Goal: Task Accomplishment & Management: Complete application form

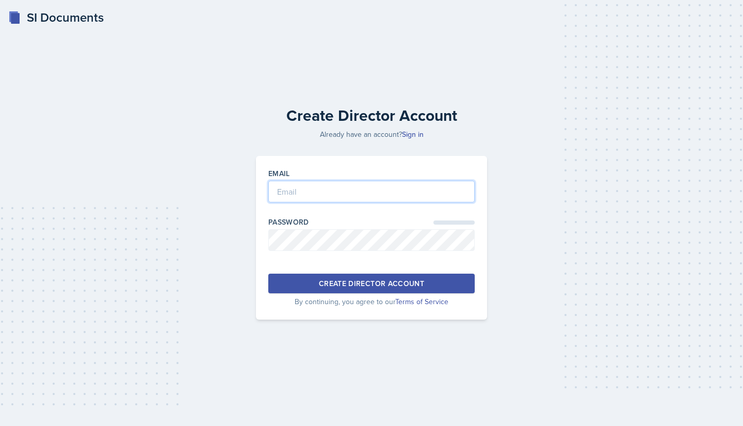
click at [313, 196] on input "email" at bounding box center [371, 192] width 206 height 22
click at [224, 212] on div "Create Director Account Already have an account? Sign in Email Password Create …" at bounding box center [372, 213] width 710 height 263
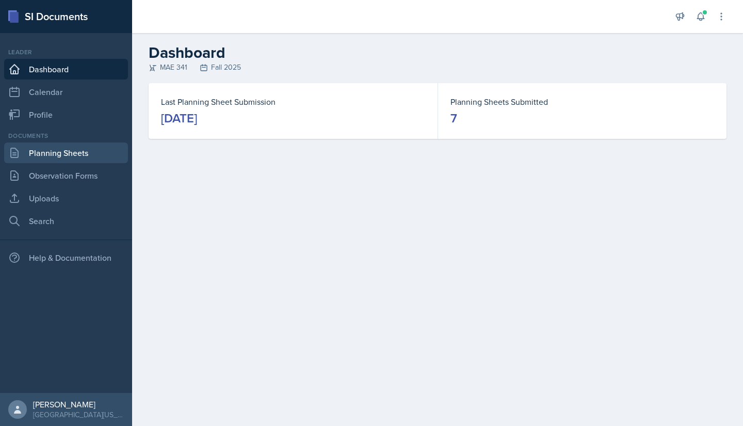
click at [73, 158] on link "Planning Sheets" at bounding box center [66, 152] width 124 height 21
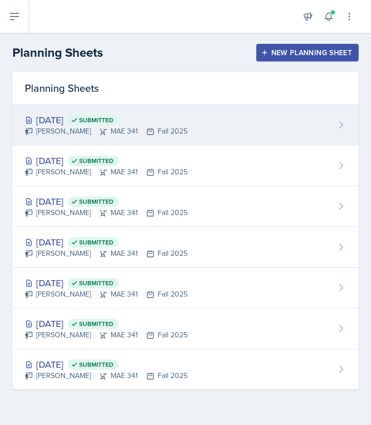
click at [203, 138] on div "Sep 16th, 2025 Submitted Hayato Ando MAE 341 Fall 2025" at bounding box center [185, 125] width 346 height 41
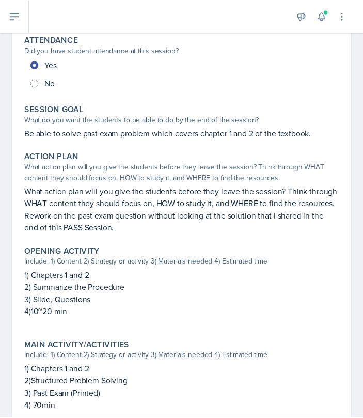
scroll to position [152, 0]
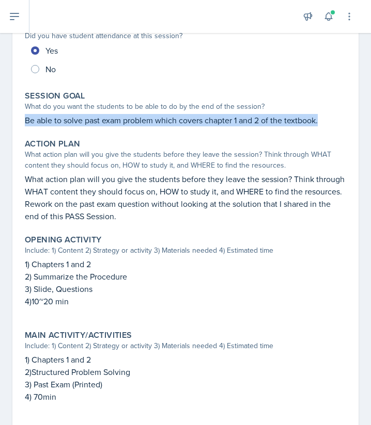
drag, startPoint x: 25, startPoint y: 118, endPoint x: 333, endPoint y: 120, distance: 308.1
click at [333, 120] on p "Be able to solve past exam problem which covers chapter 1 and 2 of the textbook." at bounding box center [185, 120] width 321 height 12
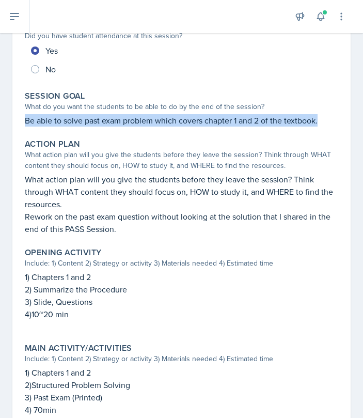
copy p "Be able to solve past exam problem which covers chapter 1 and 2 of the textbook."
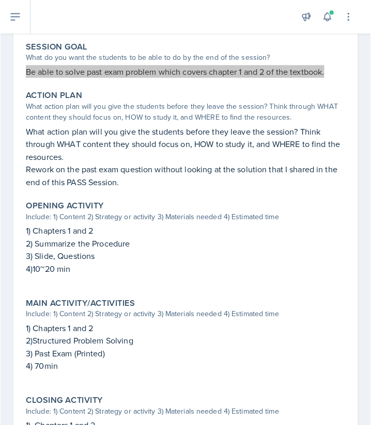
scroll to position [202, 0]
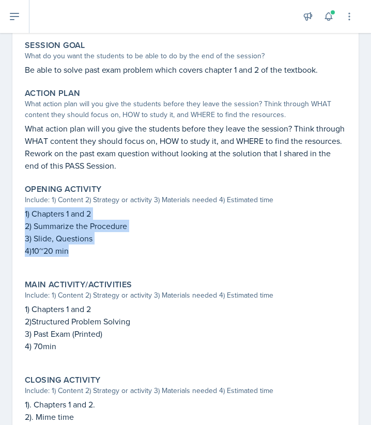
drag, startPoint x: 88, startPoint y: 267, endPoint x: 15, endPoint y: 227, distance: 83.6
click at [15, 227] on div "September 16th, 2025 Submitted Hayato Ando MAE 341 Fall 2025 Edit Delete View C…" at bounding box center [185, 213] width 346 height 668
copy div "1) Chapters 1 and 2 2) Summarize the Procedure 3) Slide, Questions 4)10~20 min"
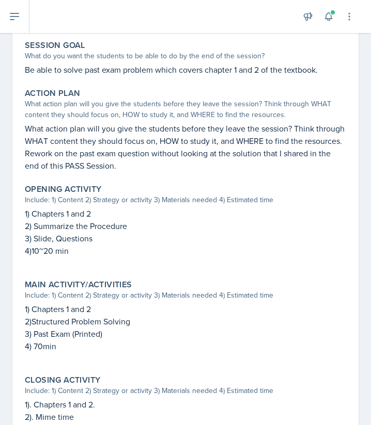
click at [89, 194] on div "Opening Activity Include: 1) Content 2) Strategy or activity 3) Materials neede…" at bounding box center [185, 225] width 329 height 91
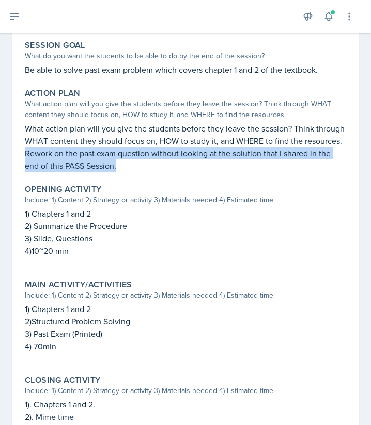
drag, startPoint x: 124, startPoint y: 180, endPoint x: 1, endPoint y: 168, distance: 124.0
click at [1, 168] on div "September 16th, 2025 Submitted Hayato Ando MAE 341 Fall 2025 Edit Delete View C…" at bounding box center [185, 225] width 371 height 693
copy p "Rework on the past exam question without looking at the solution that I shared …"
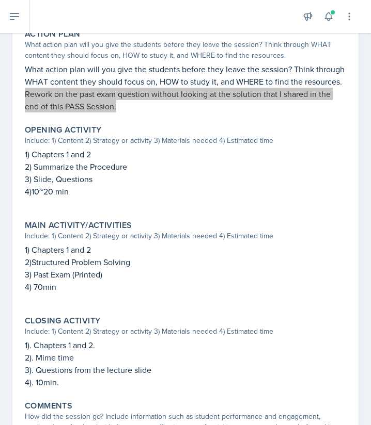
scroll to position [262, 0]
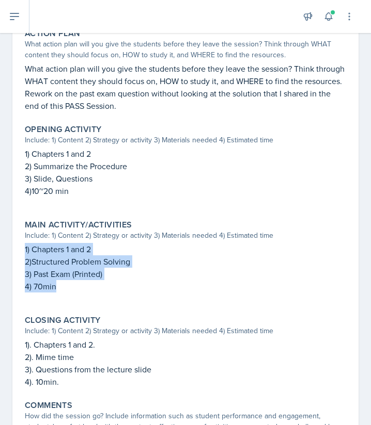
drag, startPoint x: 117, startPoint y: 300, endPoint x: 21, endPoint y: 262, distance: 103.8
click at [21, 262] on div "Main Activity/Activities Include: 1) Content 2) Strategy or activity 3) Materia…" at bounding box center [185, 261] width 329 height 91
copy div "1) Chapters 1 and 2 2)Structured Problem Solving 3) Past Exam (Printed) 4) 70min"
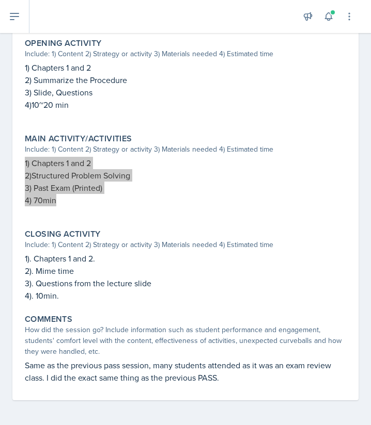
scroll to position [351, 0]
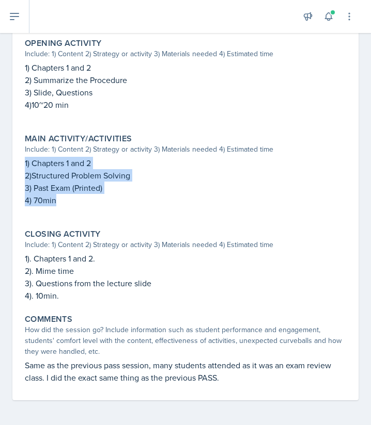
click at [74, 286] on p "3). Questions from the lecture slide" at bounding box center [185, 283] width 321 height 12
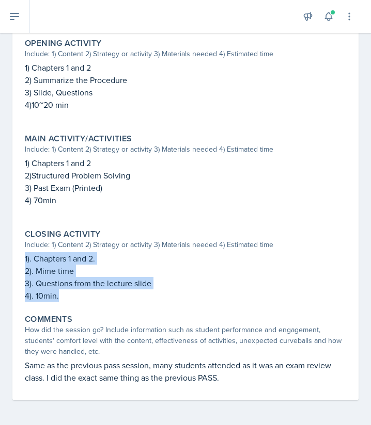
drag, startPoint x: 85, startPoint y: 307, endPoint x: 18, endPoint y: 270, distance: 76.2
click at [18, 270] on div "September 16th, 2025 Submitted Hayato Ando MAE 341 Fall 2025 Edit Delete View C…" at bounding box center [185, 67] width 346 height 668
copy div "1). Chapters 1 and 2. 2). Mime time 3). Questions from the lecture slide 4). 10…"
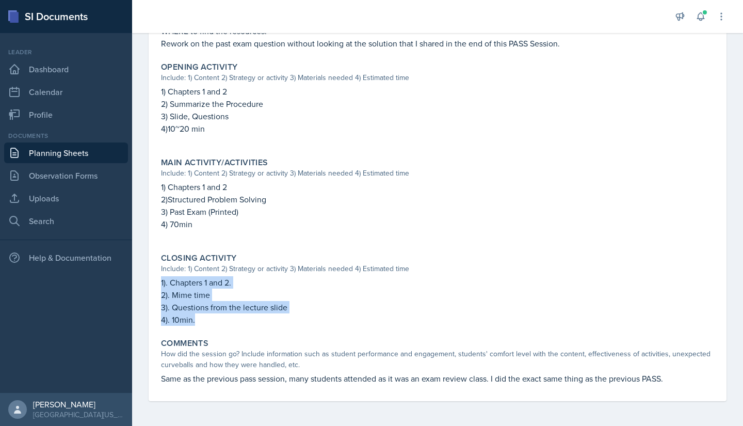
scroll to position [312, 0]
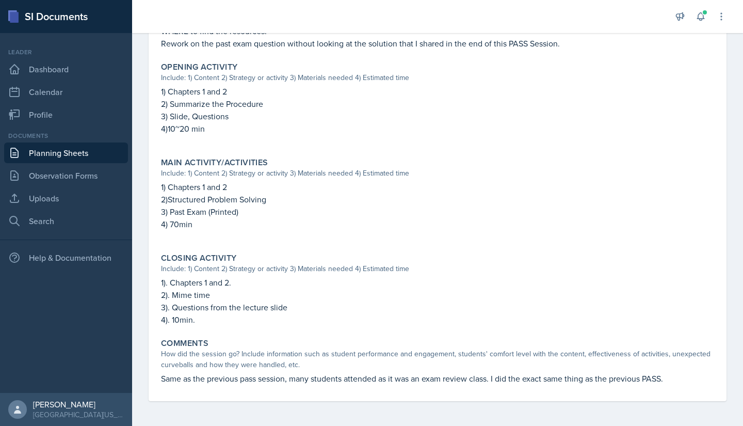
click at [285, 108] on p "2) Summarize the Procedure" at bounding box center [437, 104] width 553 height 12
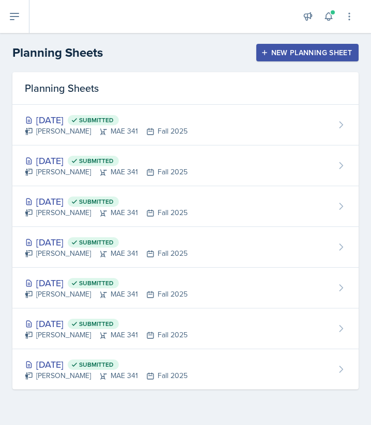
click at [319, 34] on header "Planning Sheets New Planning Sheet" at bounding box center [185, 52] width 371 height 39
click at [307, 50] on div "New Planning Sheet" at bounding box center [307, 53] width 89 height 8
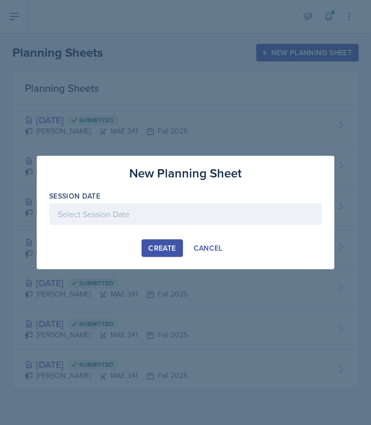
click at [150, 215] on div at bounding box center [185, 214] width 272 height 22
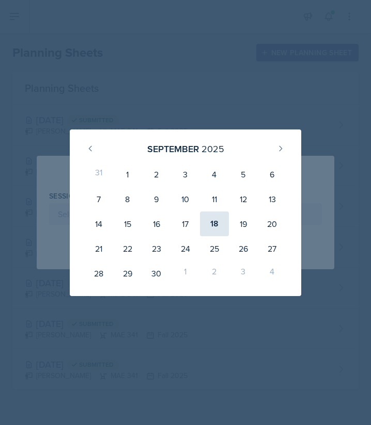
click at [220, 220] on div "18" at bounding box center [214, 224] width 29 height 25
type input "[DATE]"
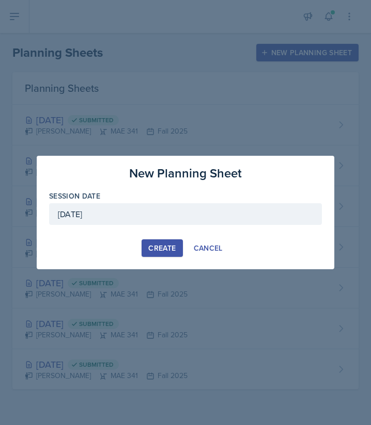
click at [172, 247] on div "Create" at bounding box center [161, 248] width 27 height 8
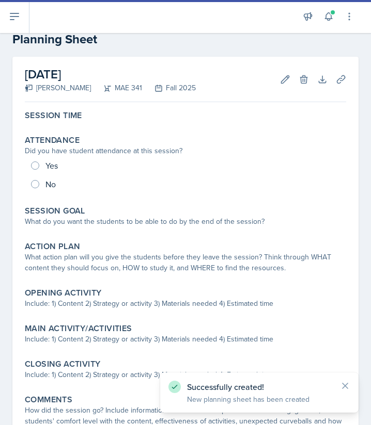
scroll to position [26, 0]
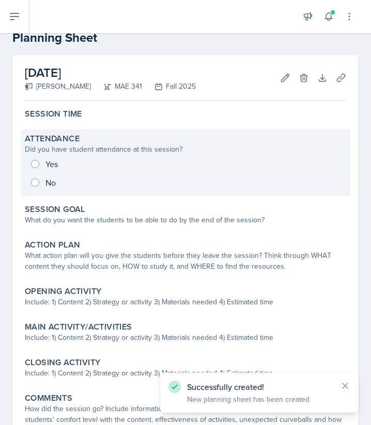
click at [43, 163] on div "Yes No" at bounding box center [185, 173] width 321 height 37
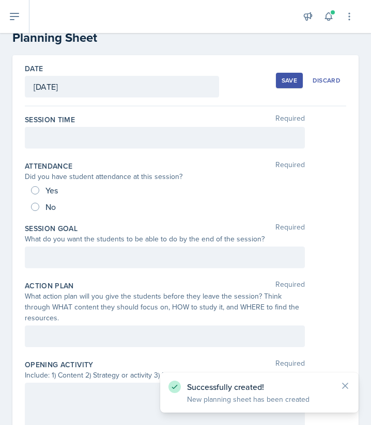
click at [41, 188] on div "Yes" at bounding box center [45, 190] width 29 height 17
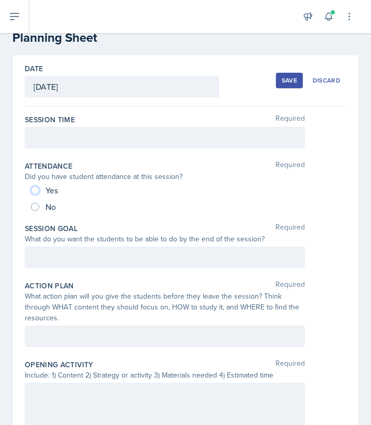
click at [35, 190] on input "Yes" at bounding box center [35, 190] width 8 height 8
radio input "true"
click at [63, 141] on p at bounding box center [165, 138] width 262 height 12
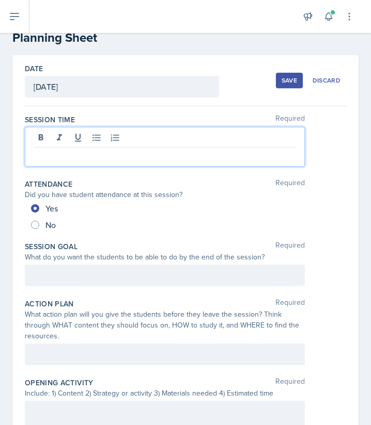
scroll to position [44, 0]
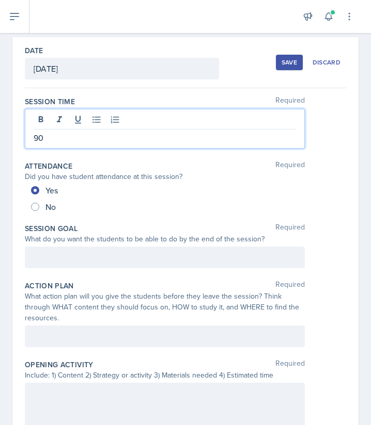
click at [84, 162] on div "Attendance Required" at bounding box center [185, 166] width 321 height 10
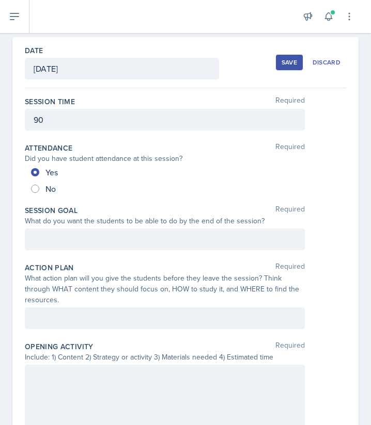
click at [87, 247] on div at bounding box center [165, 240] width 280 height 22
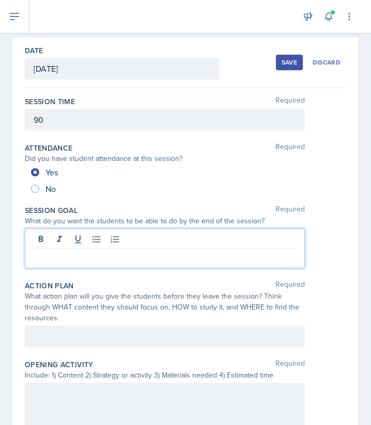
scroll to position [62, 0]
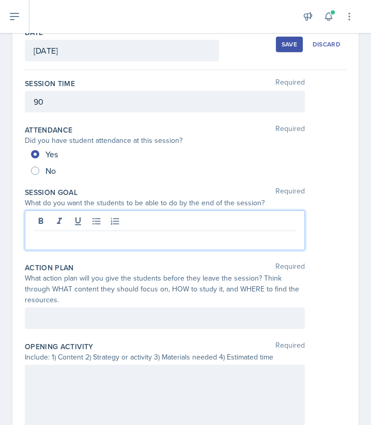
click at [125, 242] on p at bounding box center [165, 239] width 262 height 12
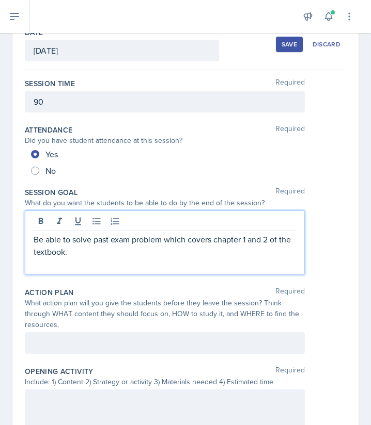
click at [119, 253] on p "Be able to solve past exam problem which covers chapter 1 and 2 of the textbook." at bounding box center [165, 245] width 262 height 25
click at [92, 241] on p "Be able to solve past exam problem which covers chapter 1 and 2 of the textbook." at bounding box center [165, 245] width 262 height 25
click at [95, 241] on p "Be able to solve past exam problem which covers chapter 1 and 2 of the textbook." at bounding box center [165, 245] width 262 height 25
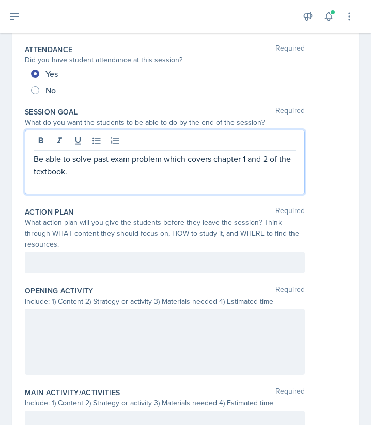
click at [78, 269] on p at bounding box center [165, 262] width 262 height 12
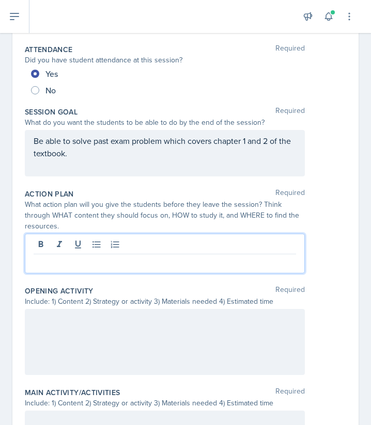
scroll to position [124, 0]
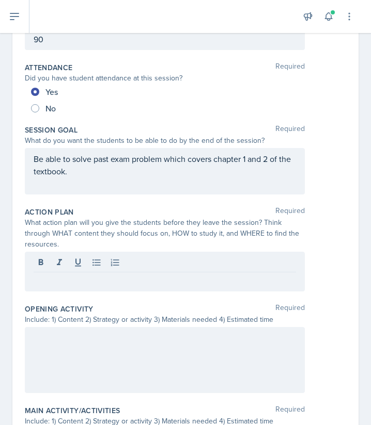
click at [67, 284] on p at bounding box center [165, 281] width 262 height 12
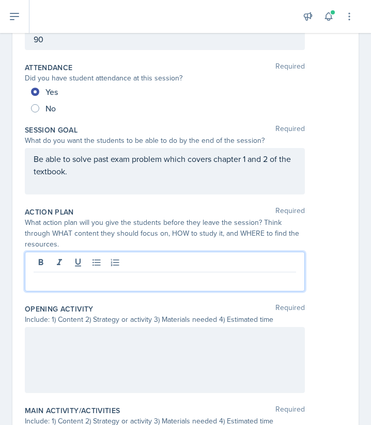
click at [56, 343] on div at bounding box center [165, 360] width 280 height 66
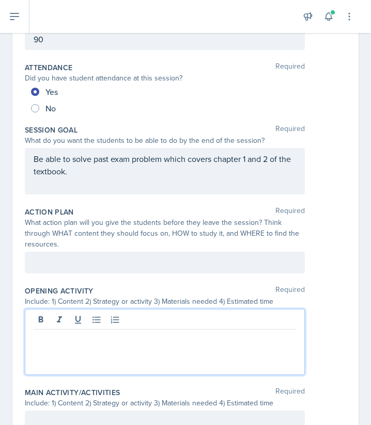
scroll to position [106, 0]
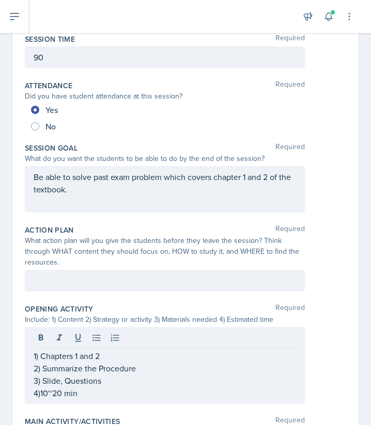
click at [85, 288] on div at bounding box center [165, 281] width 280 height 22
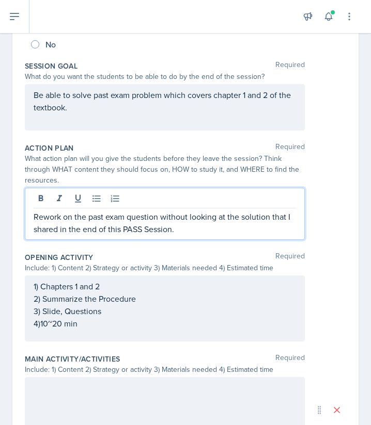
scroll to position [184, 0]
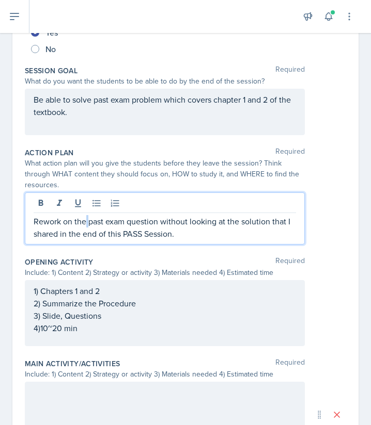
click at [89, 223] on p "Rework on the past exam question without looking at the solution that I shared …" at bounding box center [165, 227] width 262 height 25
click at [88, 224] on p "Rework on the past exam question without looking at the solution that I shared …" at bounding box center [165, 227] width 262 height 25
drag, startPoint x: 156, startPoint y: 222, endPoint x: 7, endPoint y: 222, distance: 148.6
click at [7, 222] on div "Date [DATE] [DATE] 31 1 2 3 4 5 6 7 8 9 10 11 12 13 14 15 16 17 18 19 20 21 22 …" at bounding box center [185, 293] width 371 height 792
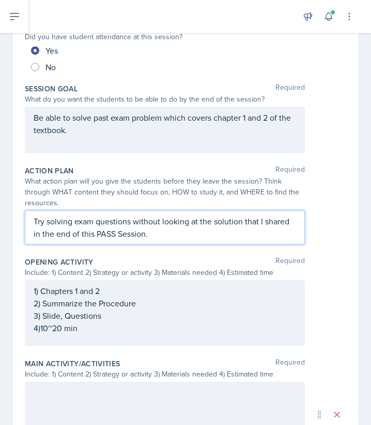
click at [172, 231] on p "Try solving exam questions without looking at the solution that I shared in the…" at bounding box center [165, 227] width 262 height 25
click at [188, 233] on p "Try solving exam questions without looking at the solution that I shared in the…" at bounding box center [165, 227] width 262 height 25
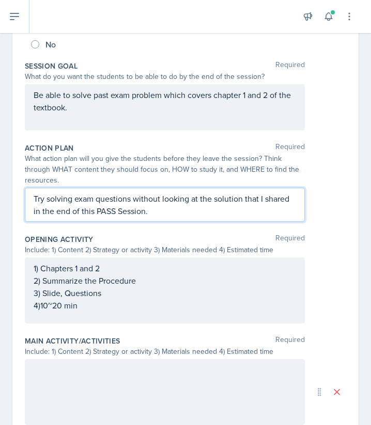
click at [149, 315] on div "1) Chapters 1 and 2 2) Summarize the Procedure 3) Slide, Questions 4)10~20 min" at bounding box center [165, 291] width 280 height 66
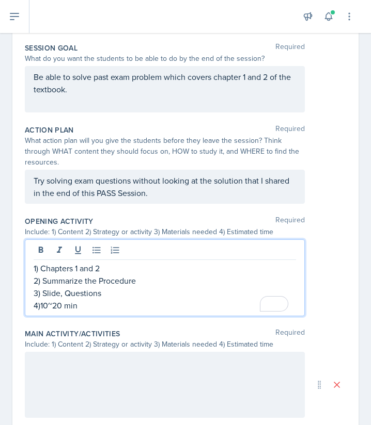
scroll to position [226, 0]
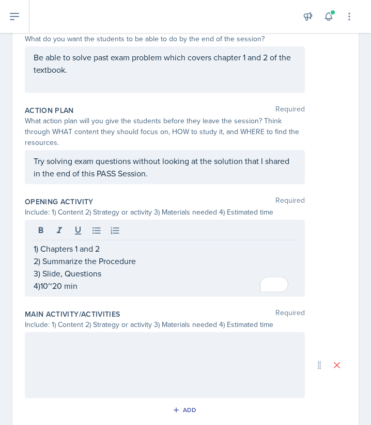
click at [110, 352] on div at bounding box center [165, 365] width 280 height 66
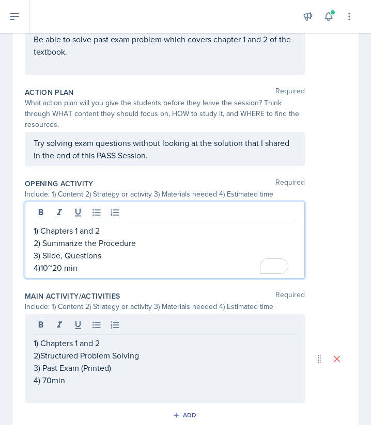
scroll to position [255, 0]
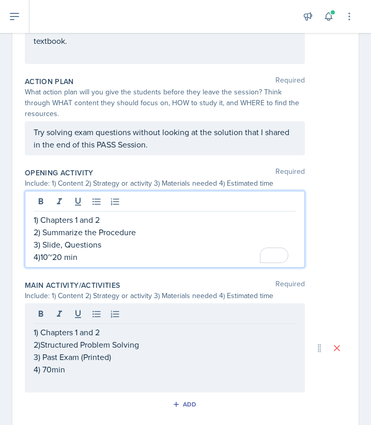
click at [105, 212] on div "1) Chapters 1 and 2 2) Summarize the Procedure 3) Slide, Questions 4)10~20 min" at bounding box center [165, 229] width 280 height 77
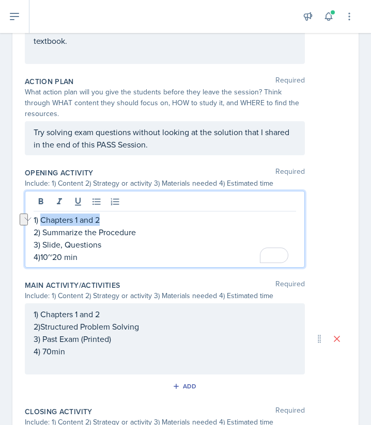
drag, startPoint x: 114, startPoint y: 215, endPoint x: 42, endPoint y: 221, distance: 72.0
click at [42, 221] on p "1) Chapters 1 and 2" at bounding box center [165, 220] width 262 height 12
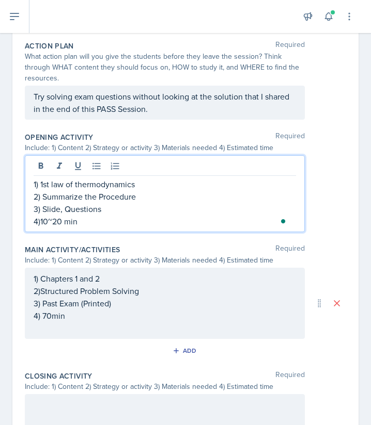
click at [114, 278] on p "1) Chapters 1 and 2" at bounding box center [165, 278] width 262 height 12
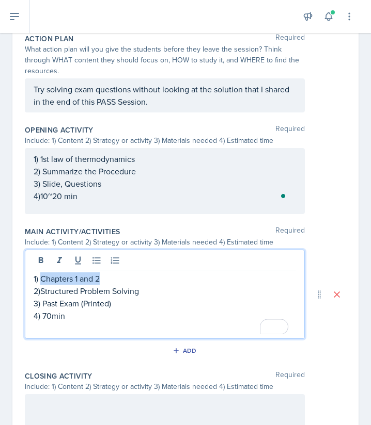
drag, startPoint x: 115, startPoint y: 279, endPoint x: 40, endPoint y: 282, distance: 74.9
click at [40, 282] on p "1) Chapters 1 and 2" at bounding box center [165, 278] width 262 height 12
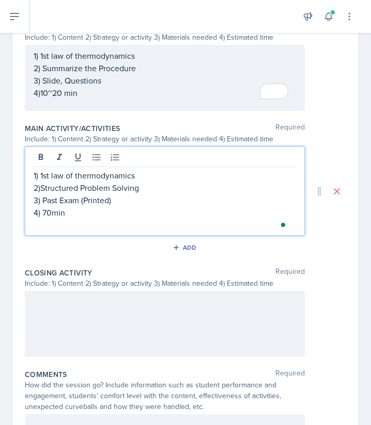
click at [46, 288] on div "Include: 1) Content 2) Strategy or activity 3) Materials needed 4) Estimated ti…" at bounding box center [165, 283] width 280 height 11
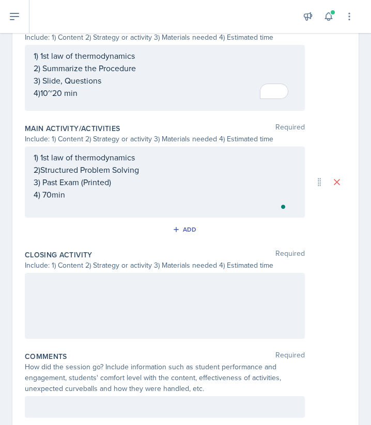
click at [43, 291] on div at bounding box center [165, 306] width 280 height 66
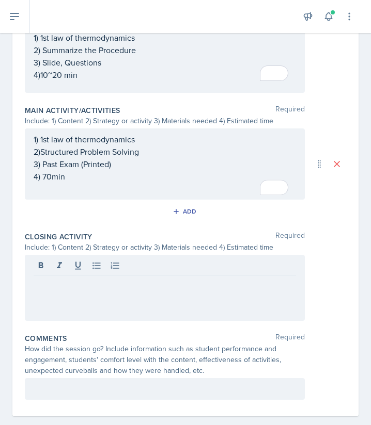
click at [50, 313] on div at bounding box center [165, 288] width 280 height 66
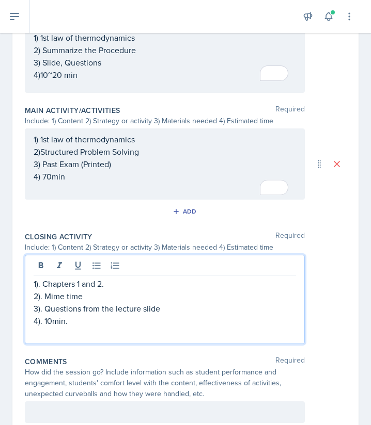
click at [114, 283] on p "1). Chapters 1 and 2." at bounding box center [165, 284] width 262 height 12
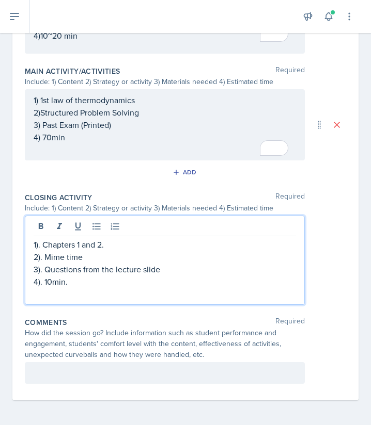
click at [88, 367] on p at bounding box center [165, 373] width 262 height 12
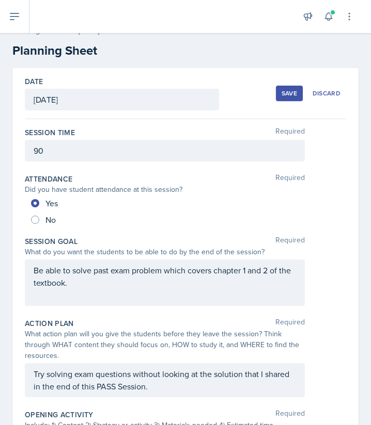
scroll to position [0, 0]
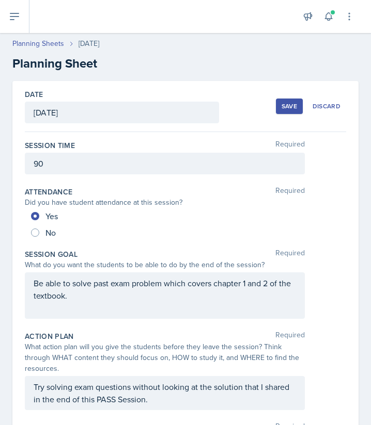
click at [113, 235] on div "No" at bounding box center [185, 232] width 309 height 17
click at [276, 100] on button "Save" at bounding box center [289, 105] width 27 height 15
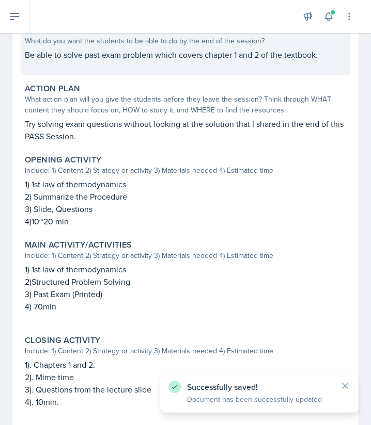
scroll to position [389, 0]
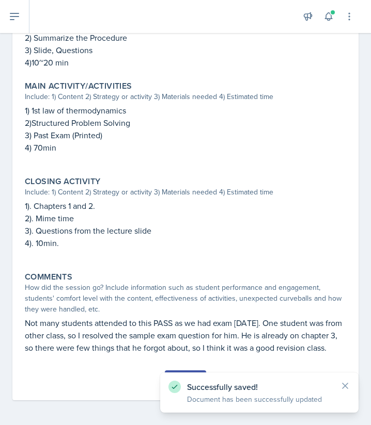
click at [344, 380] on div "Successfully saved! Document has been successfully updated" at bounding box center [259, 393] width 198 height 40
click at [347, 384] on icon at bounding box center [344, 385] width 5 height 5
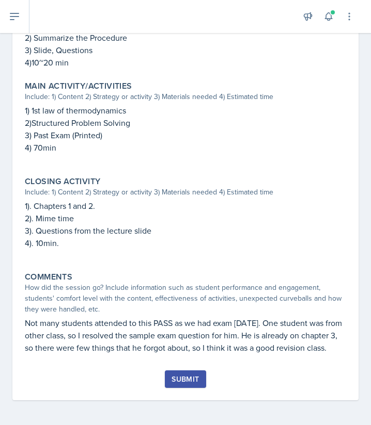
click at [183, 379] on div "Submit" at bounding box center [184, 379] width 27 height 8
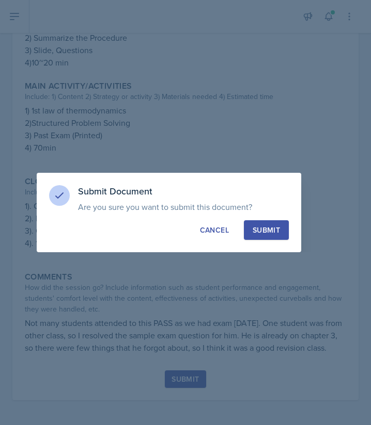
click at [246, 235] on button "Submit" at bounding box center [266, 230] width 45 height 20
radio input "true"
